Goal: Navigation & Orientation: Find specific page/section

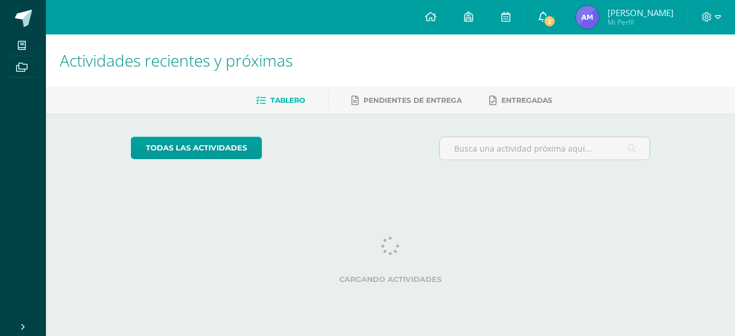
click at [562, 13] on link "2" at bounding box center [543, 17] width 37 height 34
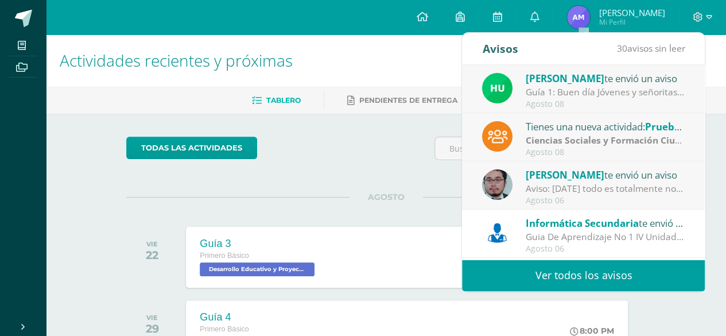
click at [554, 84] on span "[PERSON_NAME]" at bounding box center [565, 78] width 79 height 13
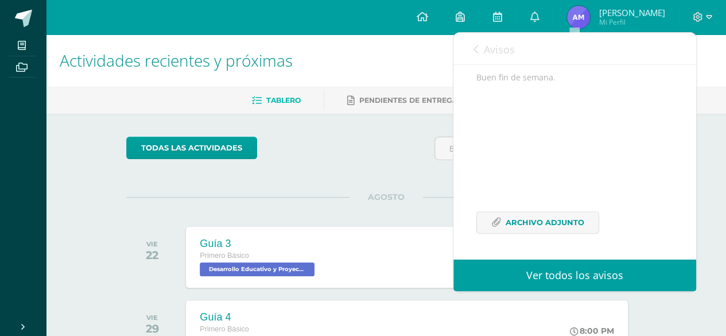
scroll to position [241, 0]
click at [555, 221] on span "Archivo Adjunto" at bounding box center [545, 222] width 79 height 21
click at [492, 48] on span "Avisos" at bounding box center [499, 49] width 31 height 14
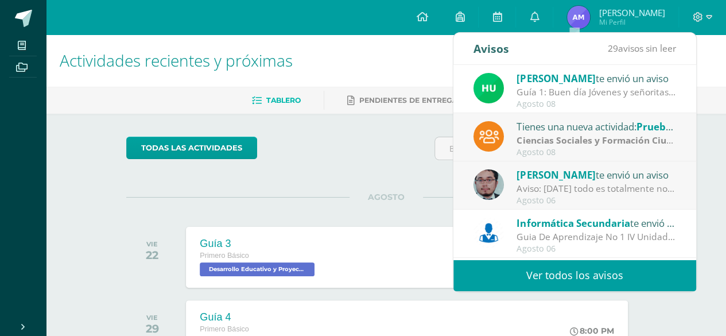
scroll to position [191, 0]
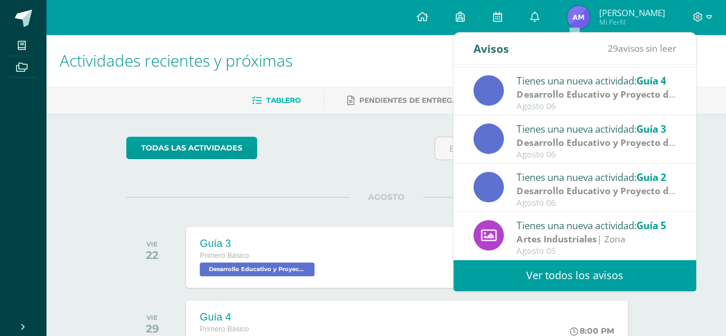
click at [560, 275] on link "Ver todos los avisos" at bounding box center [575, 276] width 243 height 32
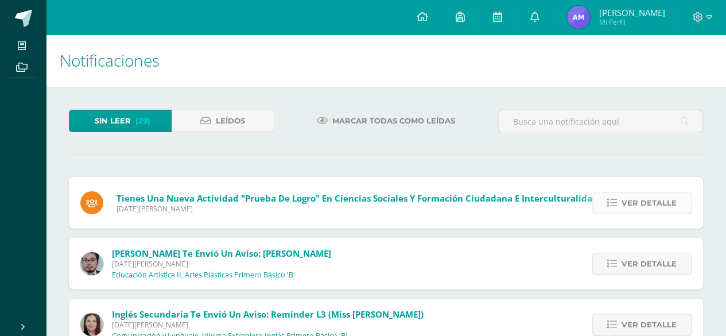
click at [620, 212] on link "Ver detalle" at bounding box center [642, 203] width 99 height 22
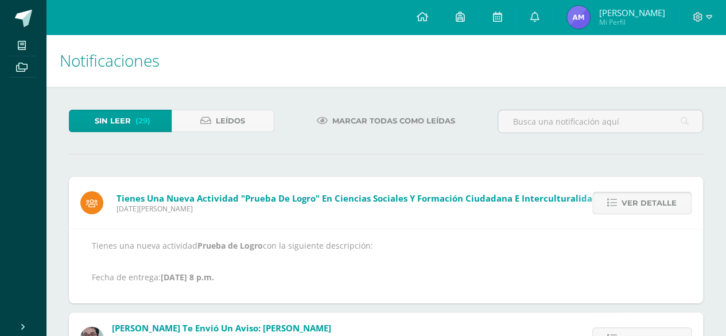
click at [620, 212] on link "Ver detalle" at bounding box center [642, 203] width 99 height 22
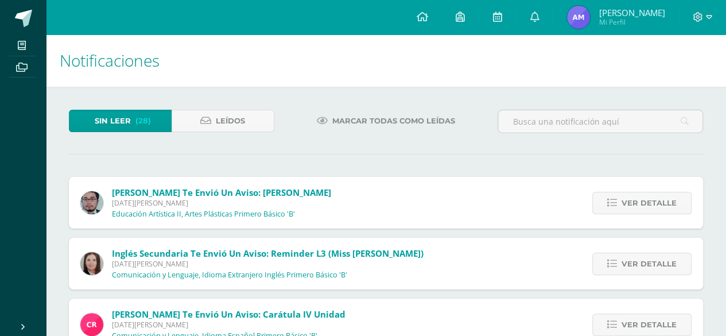
click at [620, 212] on link "Ver detalle" at bounding box center [642, 203] width 99 height 22
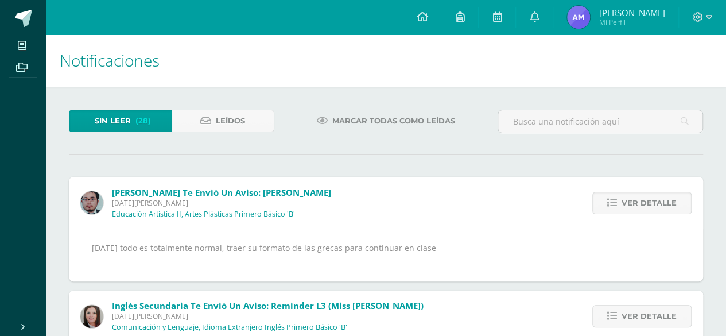
click at [620, 212] on link "Ver detalle" at bounding box center [642, 203] width 99 height 22
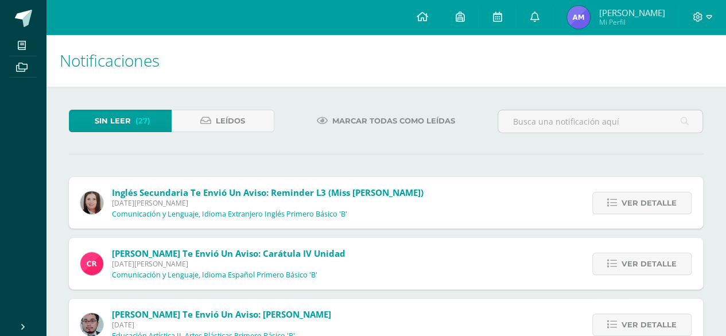
click at [620, 212] on link "Ver detalle" at bounding box center [642, 203] width 99 height 22
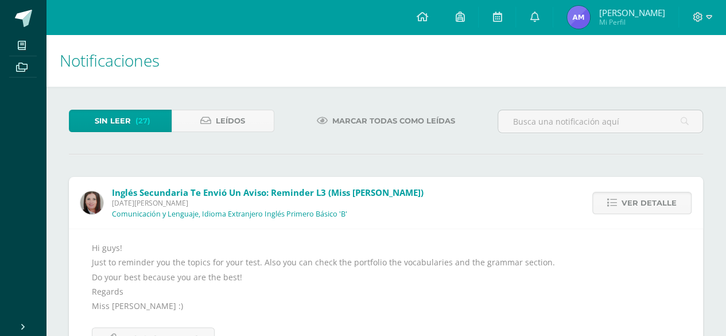
click at [620, 212] on link "Ver detalle" at bounding box center [642, 203] width 99 height 22
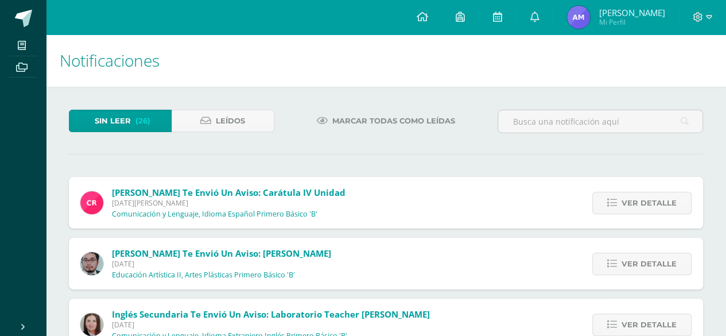
click at [620, 212] on link "Ver detalle" at bounding box center [642, 203] width 99 height 22
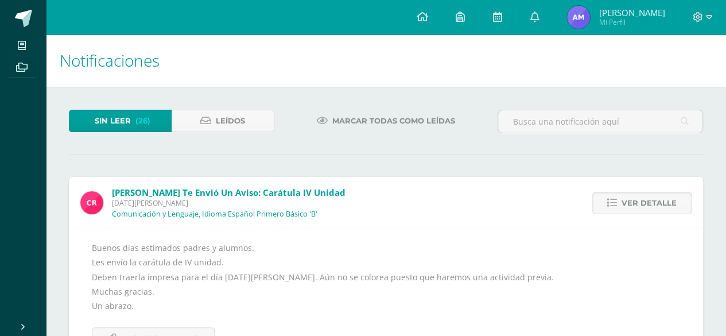
click at [620, 212] on link "Ver detalle" at bounding box center [642, 203] width 99 height 22
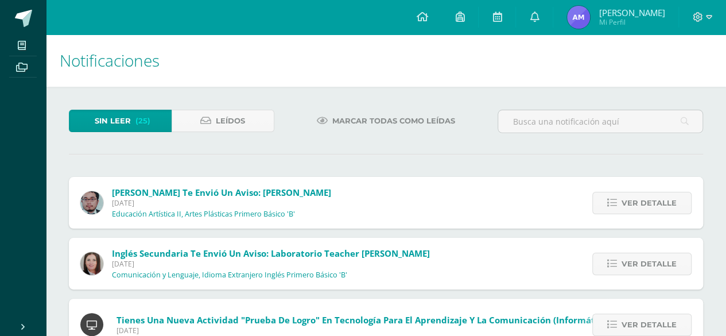
click at [620, 212] on link "Ver detalle" at bounding box center [642, 203] width 99 height 22
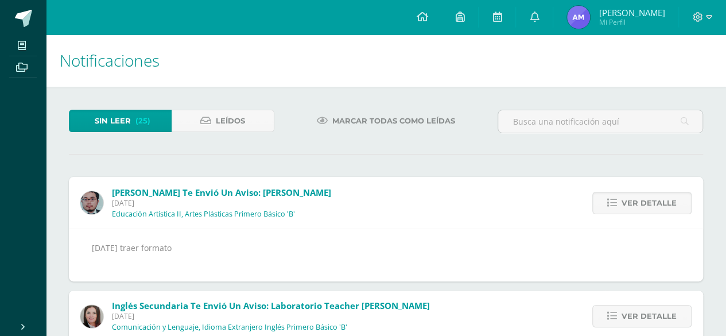
click at [620, 212] on link "Ver detalle" at bounding box center [642, 203] width 99 height 22
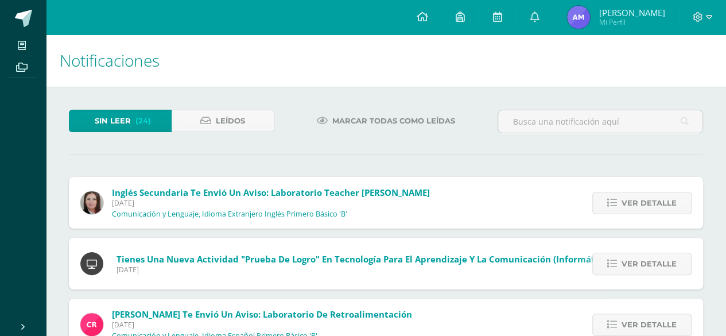
click at [620, 212] on link "Ver detalle" at bounding box center [642, 203] width 99 height 22
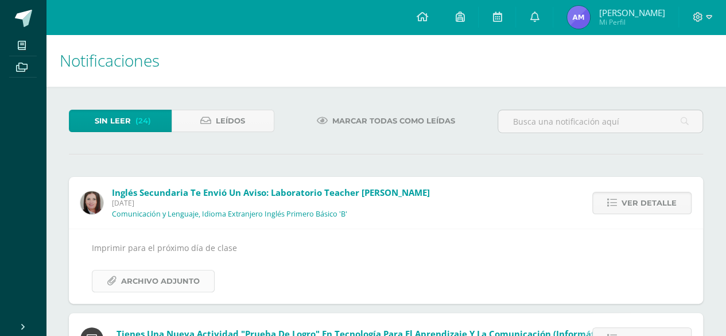
click at [146, 272] on span "Archivo Adjunto" at bounding box center [160, 280] width 79 height 21
click at [622, 197] on link "Ver detalle" at bounding box center [642, 203] width 99 height 22
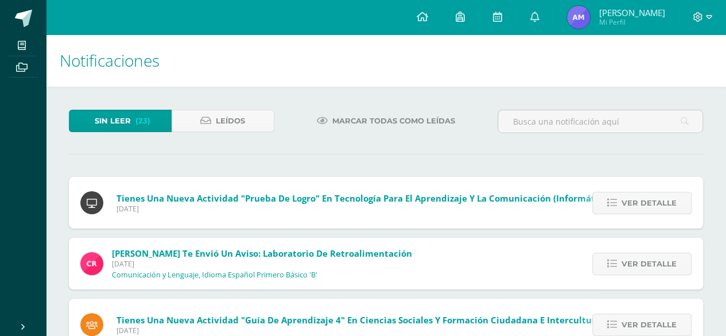
click at [338, 114] on span "Marcar todas como leídas" at bounding box center [393, 120] width 123 height 21
